Goal: Task Accomplishment & Management: Manage account settings

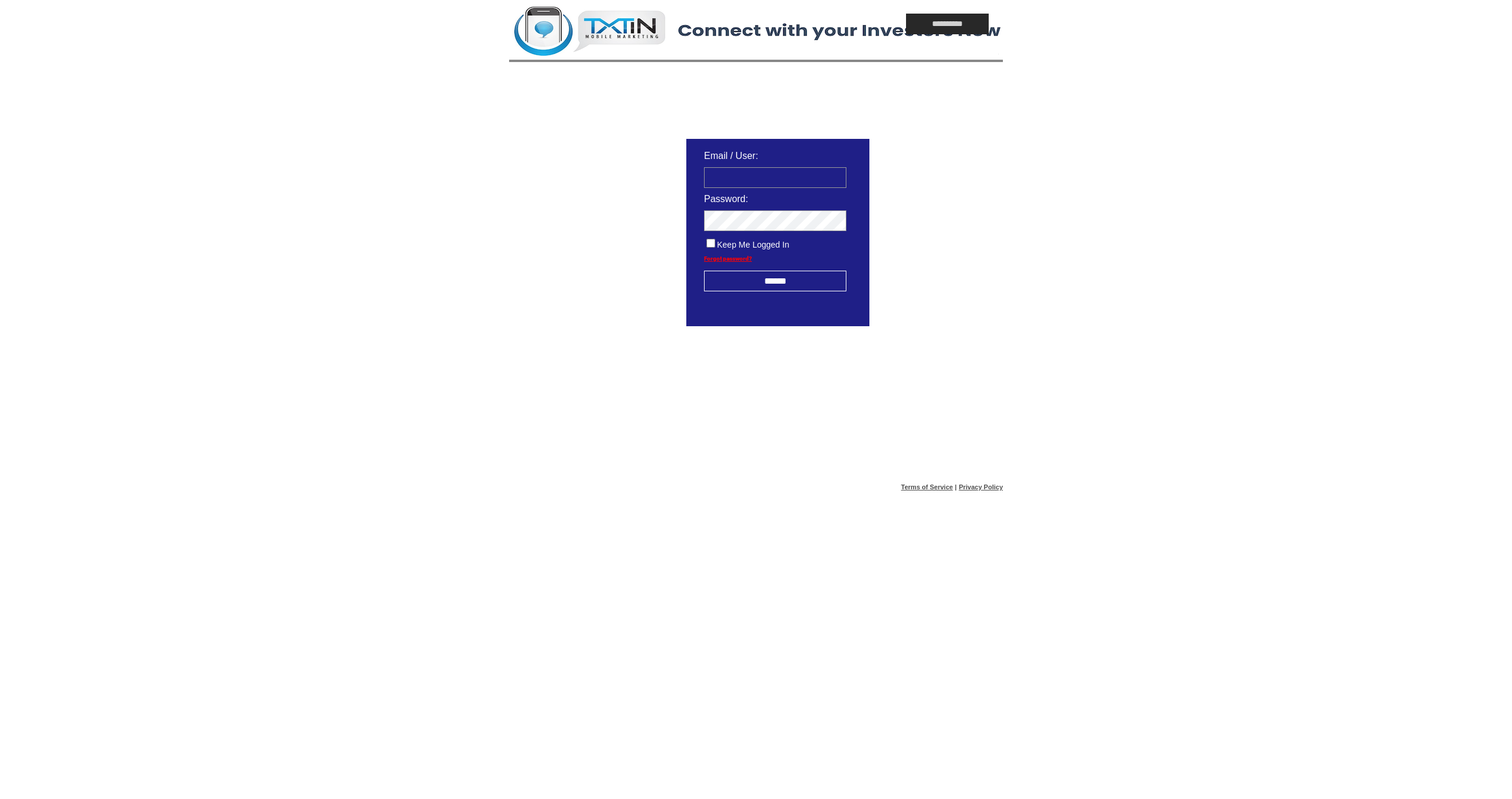
click at [709, 165] on td at bounding box center [775, 174] width 166 height 26
click at [729, 187] on input "text" at bounding box center [775, 178] width 142 height 21
type input "**********"
click at [781, 180] on input "**********" at bounding box center [775, 178] width 142 height 21
